Goal: Find contact information: Find contact information

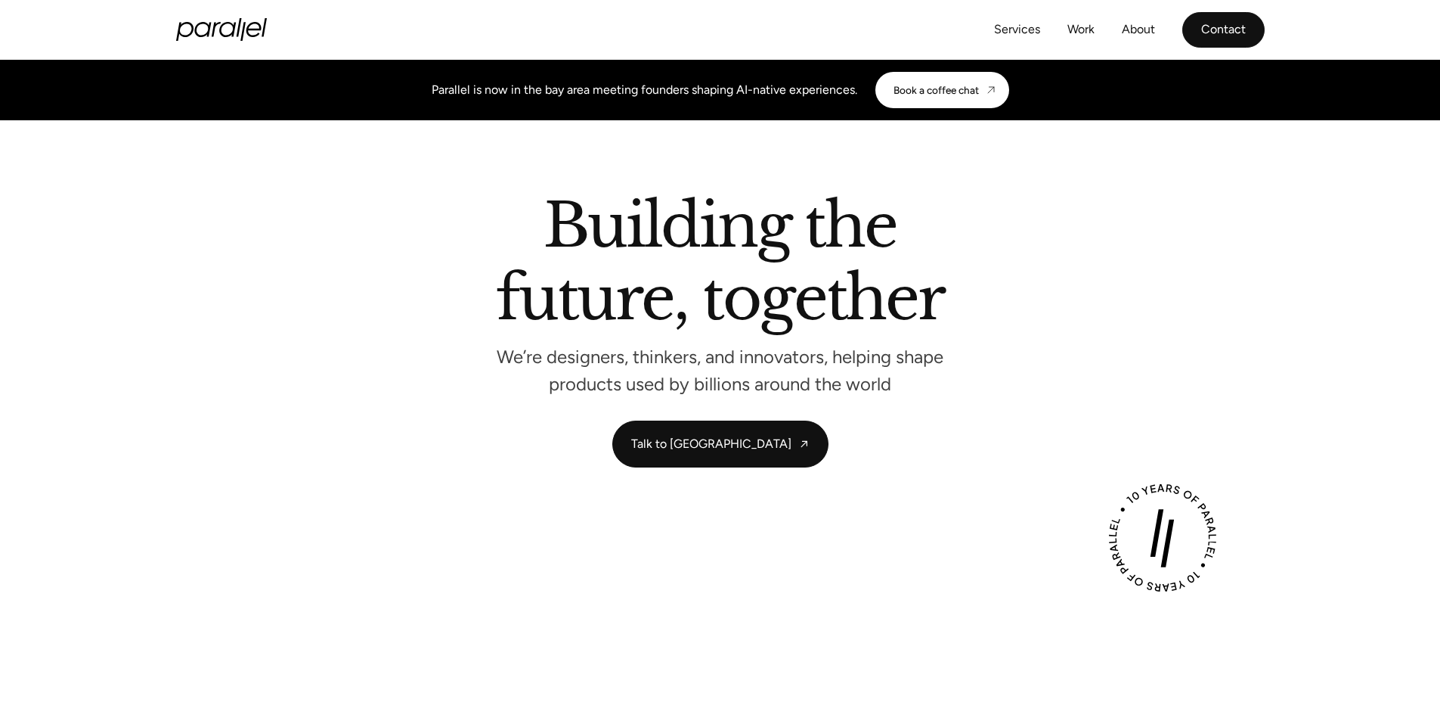
click at [1213, 32] on link "Contact" at bounding box center [1223, 30] width 82 height 36
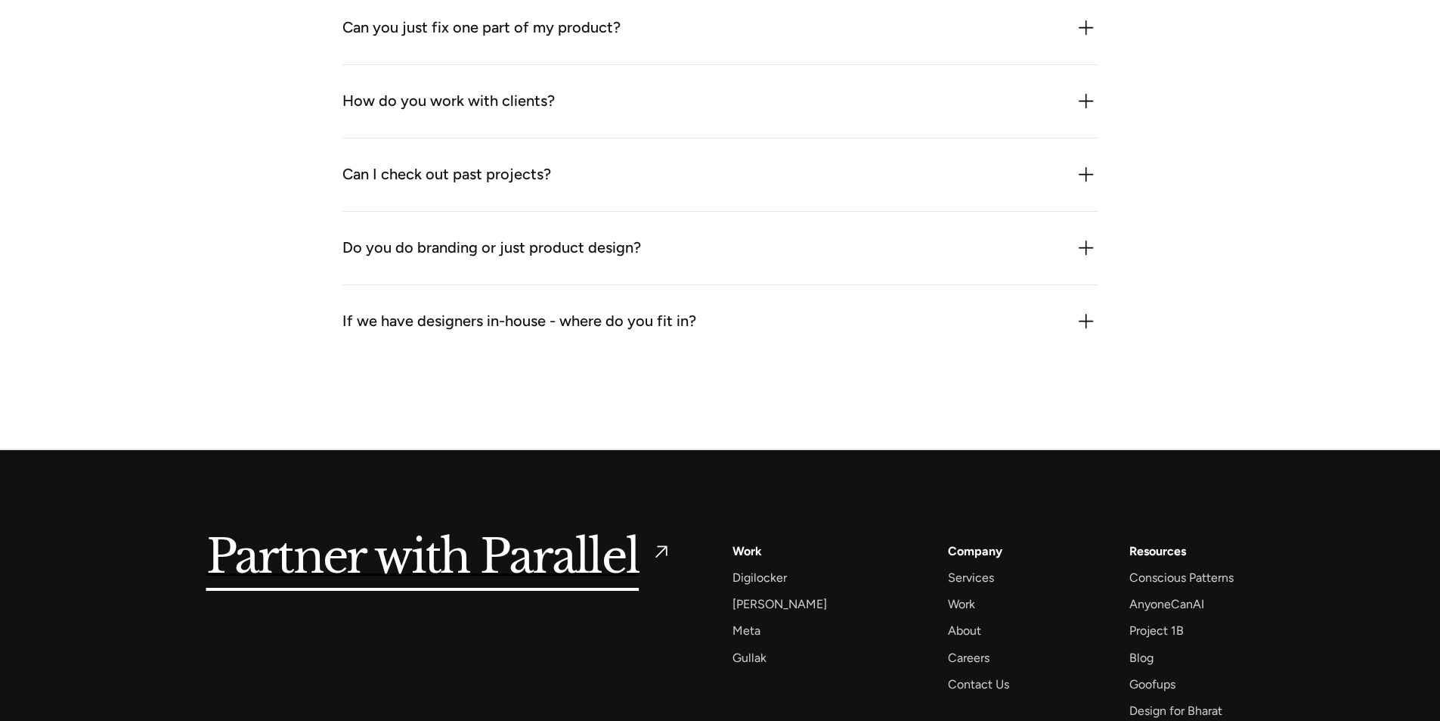
scroll to position [1902, 0]
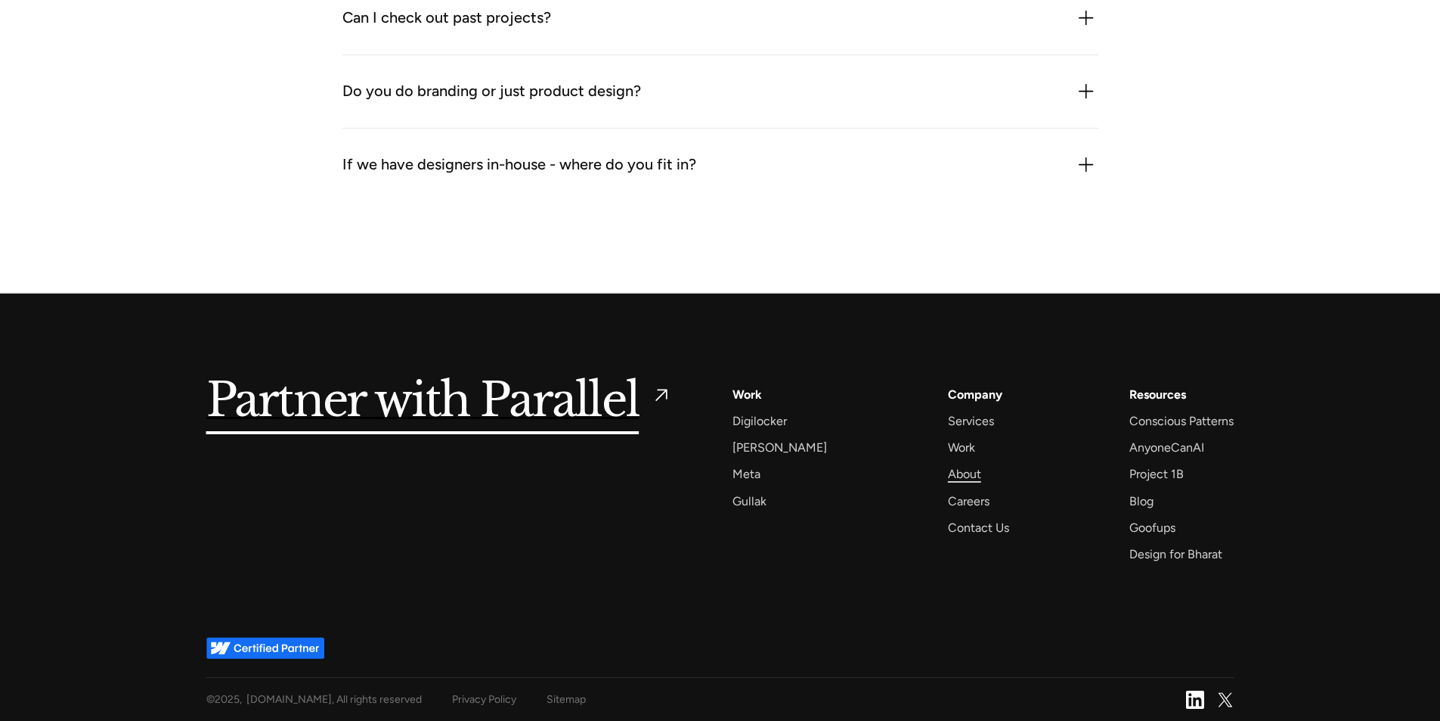
click at [954, 474] on div "About" at bounding box center [964, 473] width 33 height 20
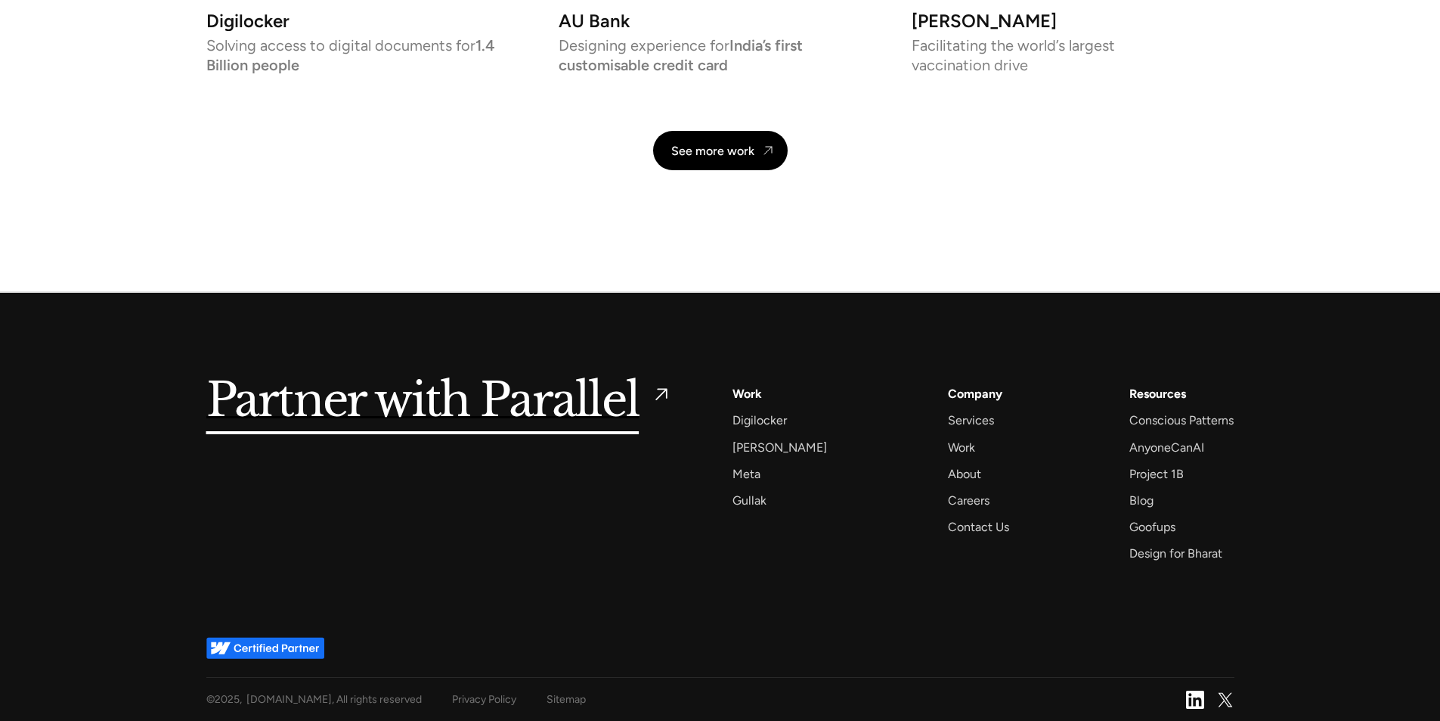
scroll to position [3221, 0]
